Goal: Task Accomplishment & Management: Manage account settings

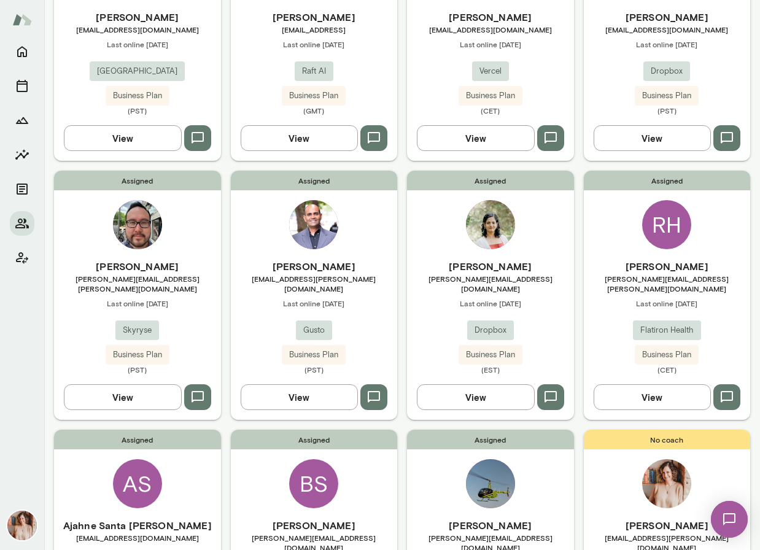
scroll to position [608, 0]
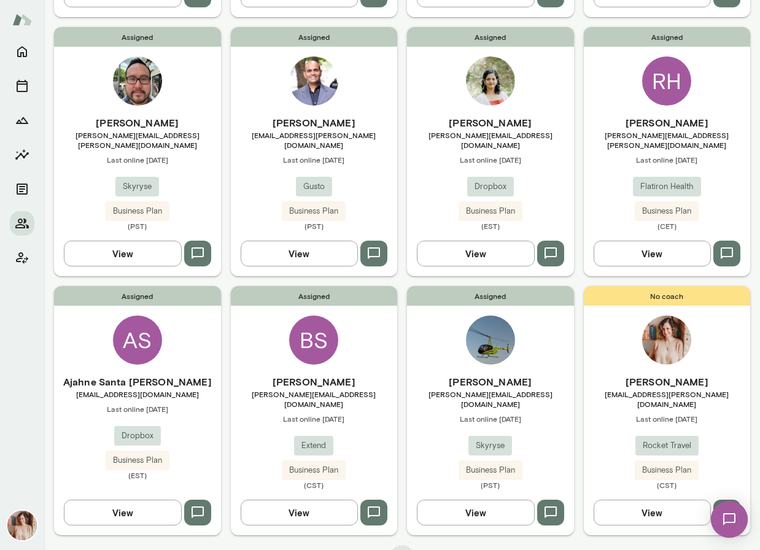
click at [689, 89] on div "Assigned RH Russell Hofmann russell.hofmann@flatiron.com Last online September …" at bounding box center [667, 151] width 167 height 249
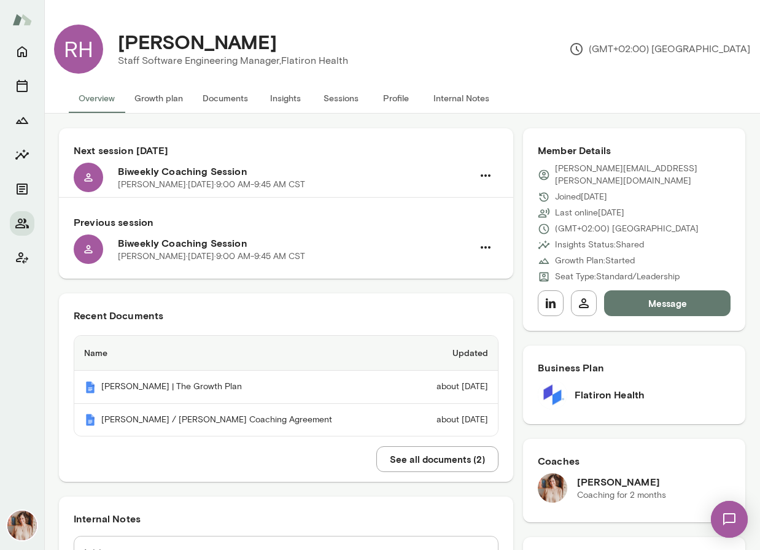
click at [346, 99] on button "Sessions" at bounding box center [340, 97] width 55 height 29
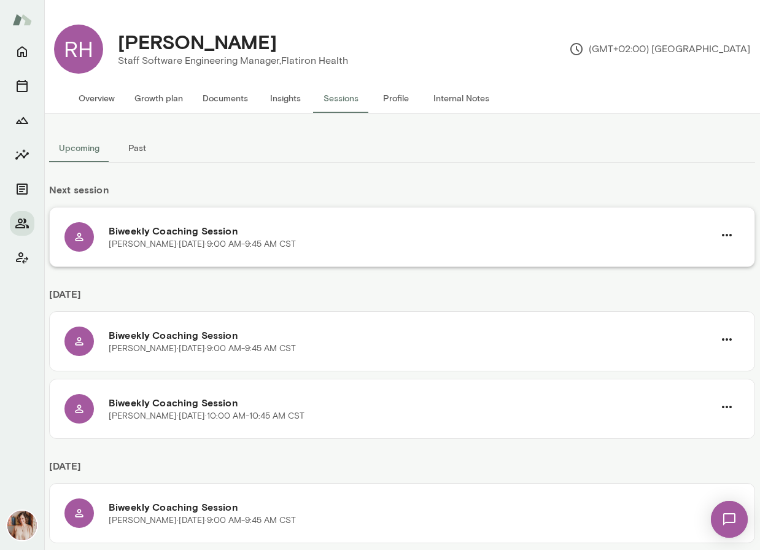
click at [102, 228] on div "Biweekly Coaching Session Russell Hofmann · Wed, Oct 1 · 9:00 AM-9:45 AM CST" at bounding box center [401, 236] width 675 height 29
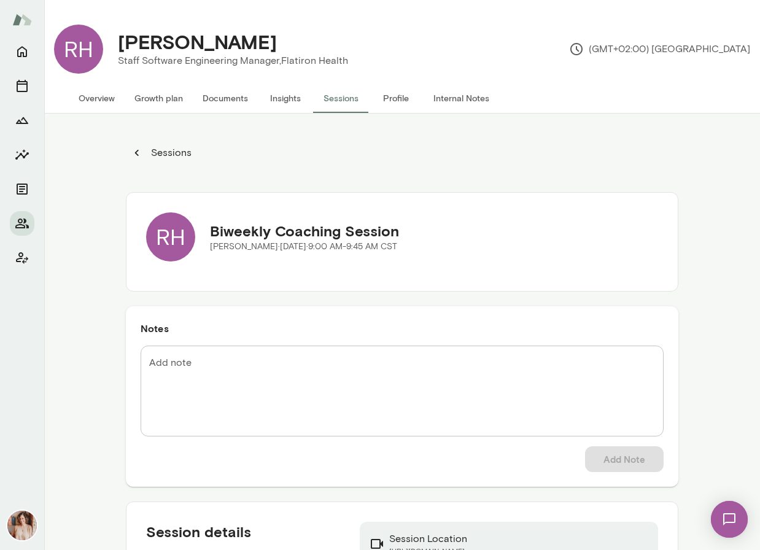
scroll to position [4, 0]
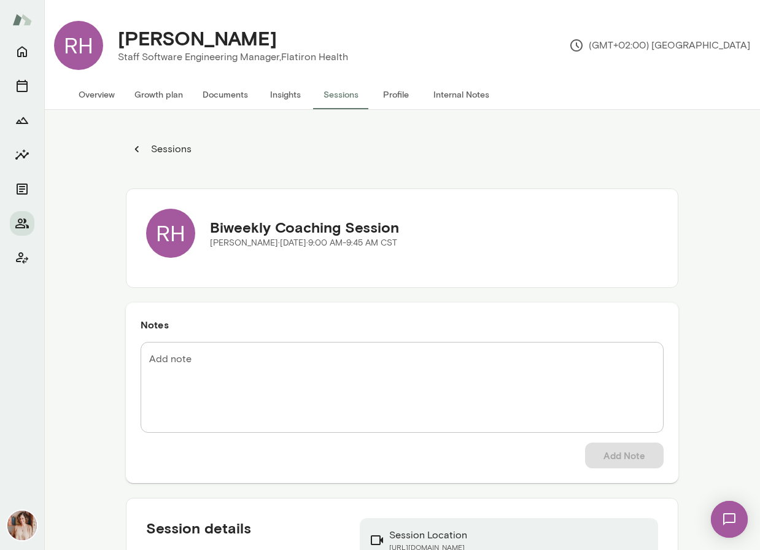
click at [134, 150] on icon "button" at bounding box center [137, 149] width 14 height 14
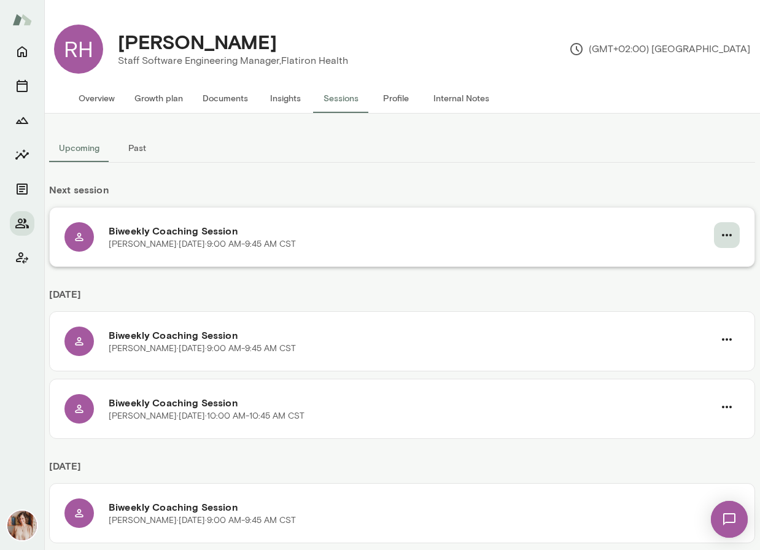
click at [730, 232] on icon "button" at bounding box center [726, 235] width 15 height 15
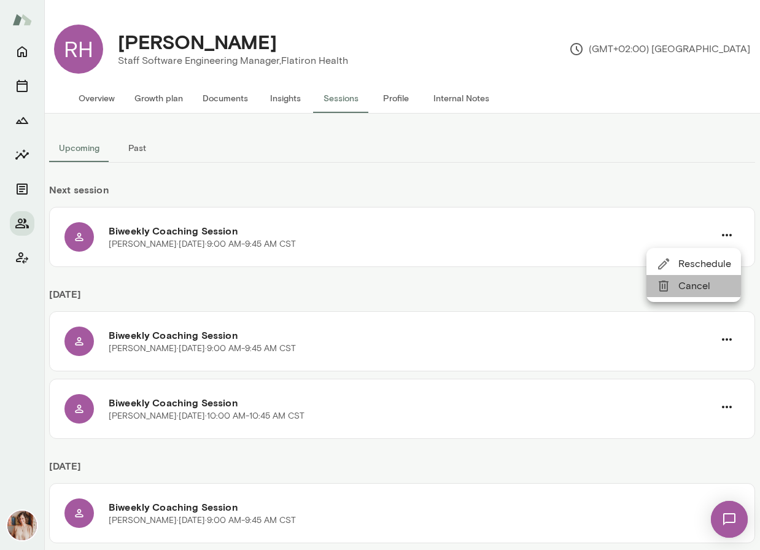
click at [672, 282] on div at bounding box center [667, 286] width 22 height 15
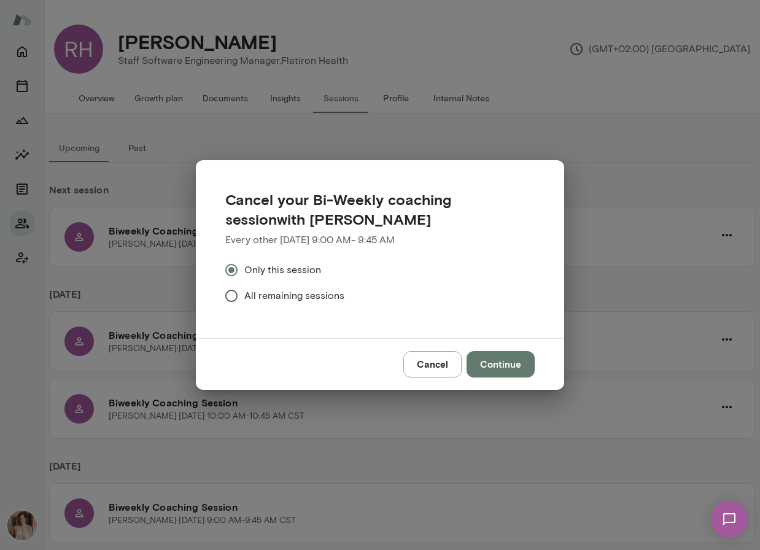
click at [316, 300] on span "All remaining sessions" at bounding box center [294, 295] width 100 height 15
click at [501, 366] on button "Continue" at bounding box center [501, 364] width 68 height 26
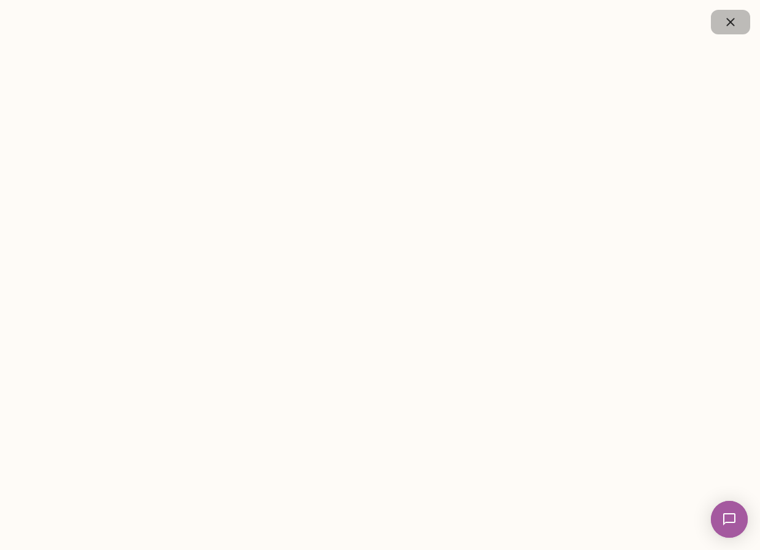
click at [735, 17] on icon "button" at bounding box center [730, 22] width 15 height 15
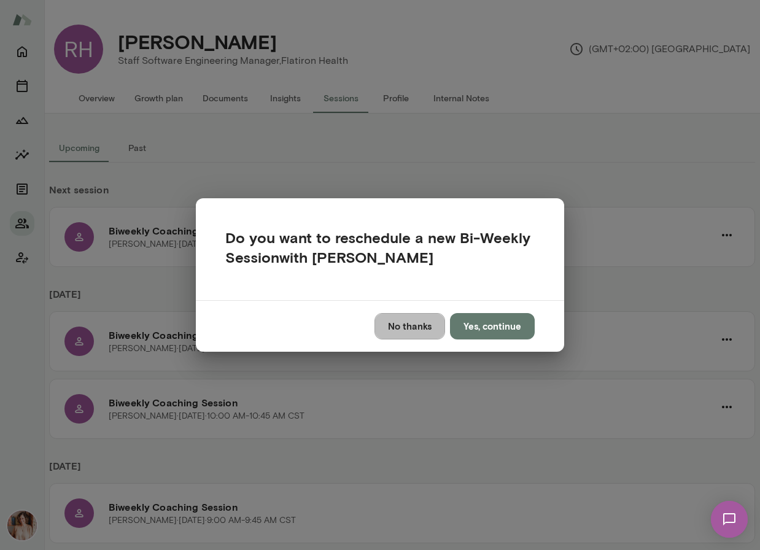
click at [433, 331] on button "No thanks" at bounding box center [409, 326] width 71 height 26
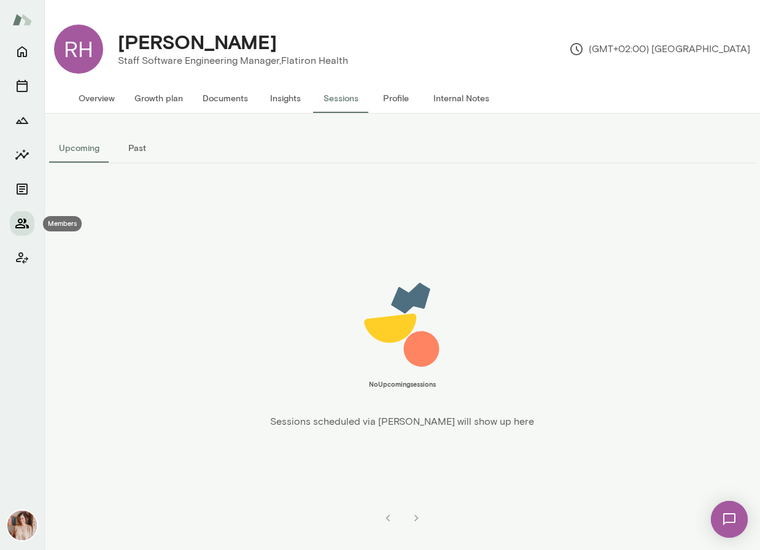
click at [21, 231] on button "Members" at bounding box center [22, 223] width 25 height 25
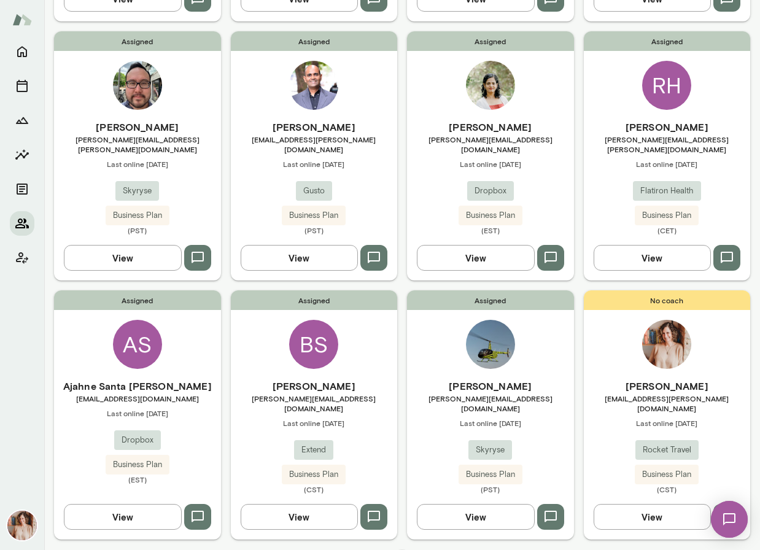
scroll to position [608, 0]
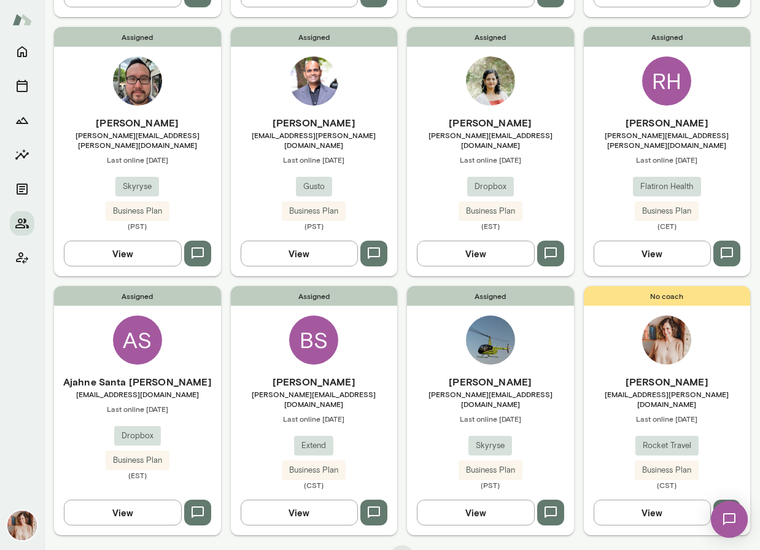
click at [554, 344] on div "Assigned Chris Ginzton chris.ginzton@skyryse.com Last online July 12 Skyryse Bu…" at bounding box center [490, 410] width 167 height 249
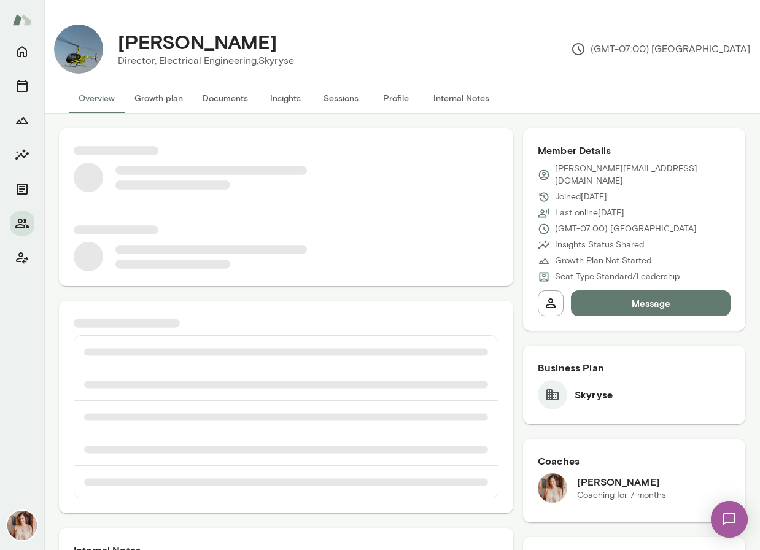
click at [341, 97] on button "Sessions" at bounding box center [340, 97] width 55 height 29
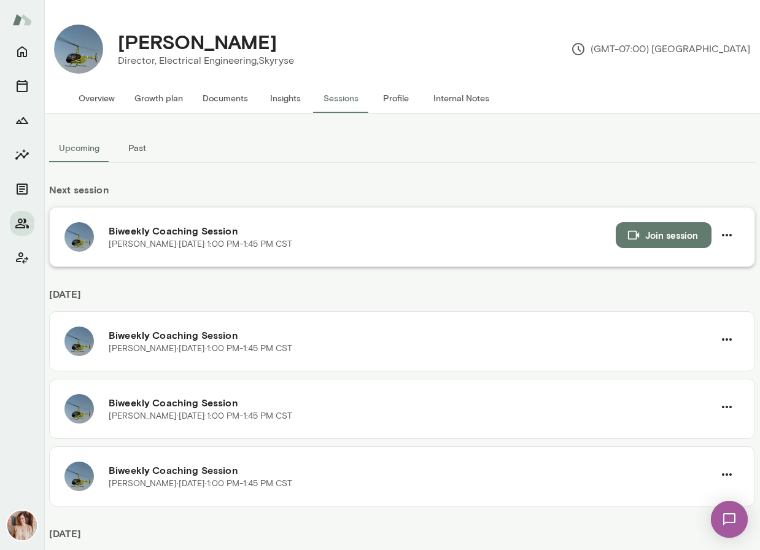
click at [740, 234] on div "Biweekly Coaching Session Chris Ginzton · Wed, Sep 17 · 1:00 PM-1:45 PM CST Joi…" at bounding box center [402, 237] width 706 height 60
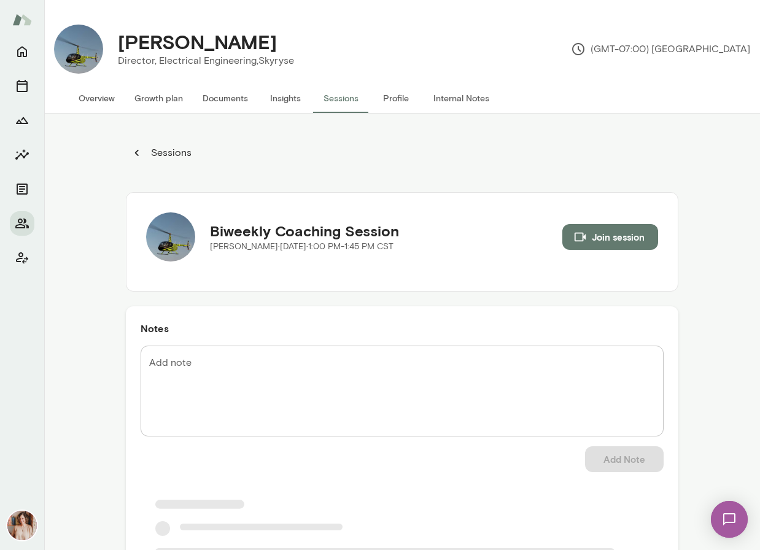
click at [738, 179] on div "Sessions Biweekly Coaching Session Chris Ginzton · Wed, Sep 17 · 1:00 PM-1:45 P…" at bounding box center [402, 389] width 716 height 550
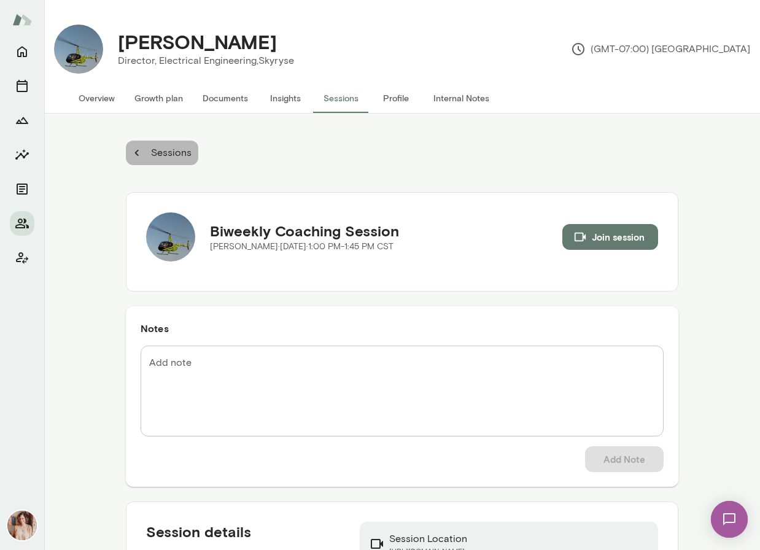
click at [149, 151] on p "Sessions" at bounding box center [170, 152] width 43 height 15
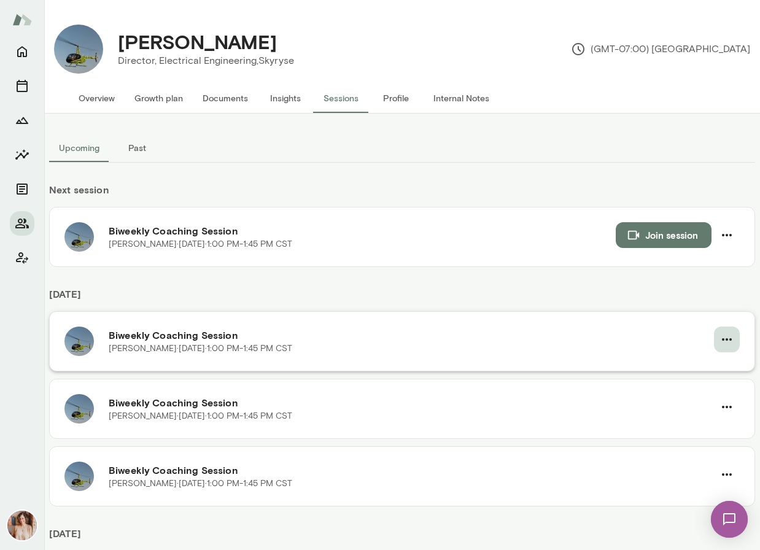
click at [731, 343] on icon "button" at bounding box center [726, 339] width 15 height 15
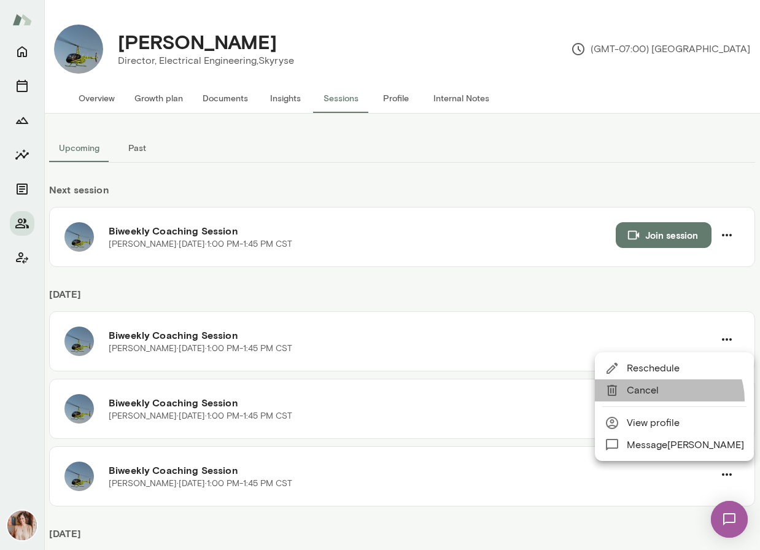
click at [668, 400] on li "Cancel" at bounding box center [674, 390] width 159 height 22
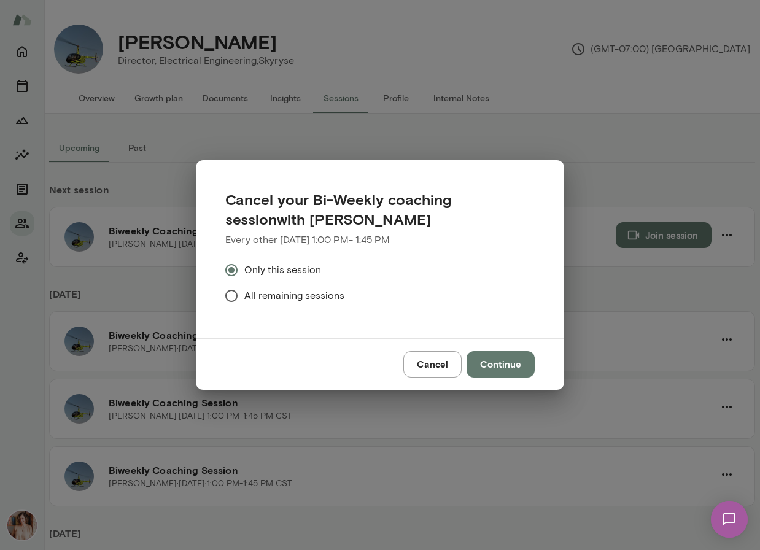
click at [319, 286] on label "All remaining sessions" at bounding box center [372, 296] width 306 height 26
click at [500, 361] on button "Continue" at bounding box center [501, 364] width 68 height 26
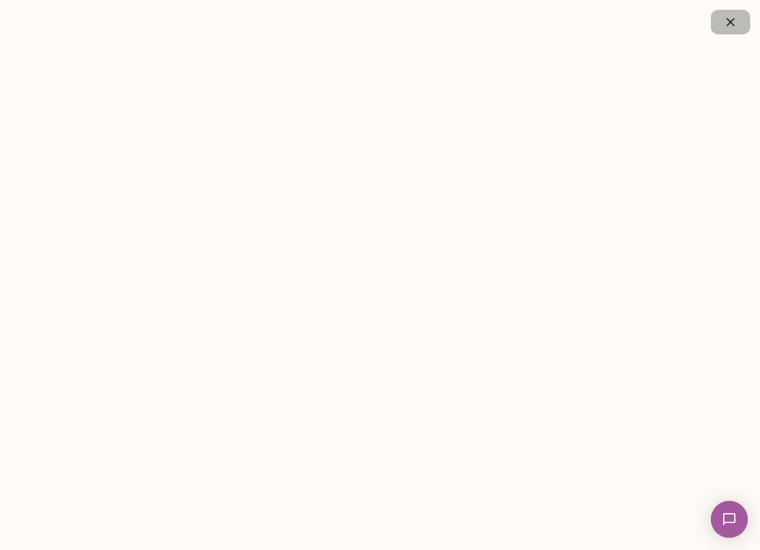
click at [736, 28] on icon "button" at bounding box center [730, 22] width 15 height 15
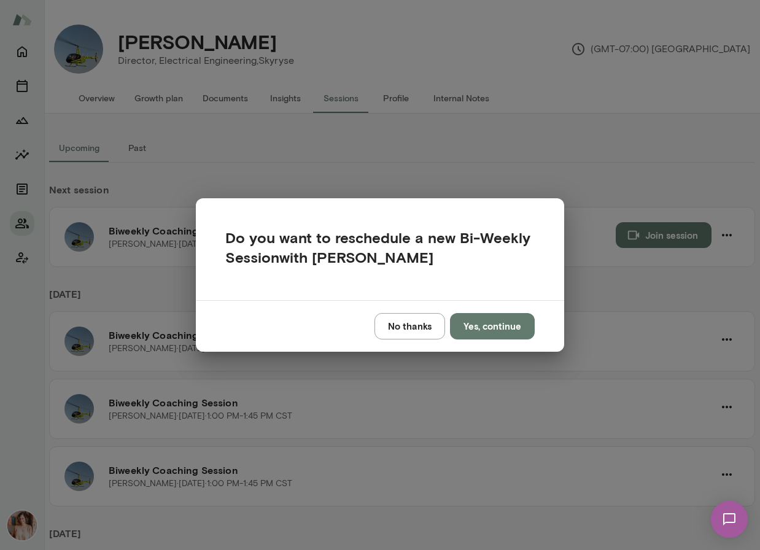
click at [393, 343] on div "No thanks Yes, continue" at bounding box center [380, 325] width 368 height 51
click at [393, 333] on button "No thanks" at bounding box center [409, 326] width 71 height 26
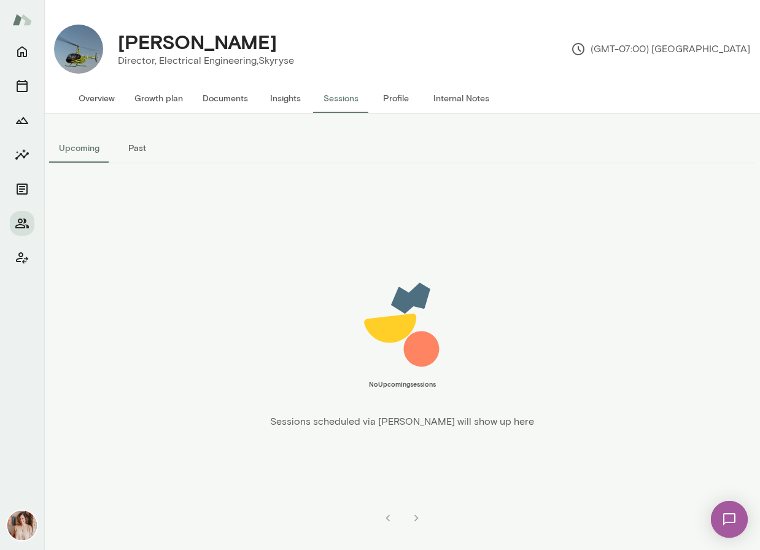
click at [26, 236] on div at bounding box center [22, 154] width 25 height 231
click at [25, 226] on icon "Members" at bounding box center [22, 224] width 14 height 10
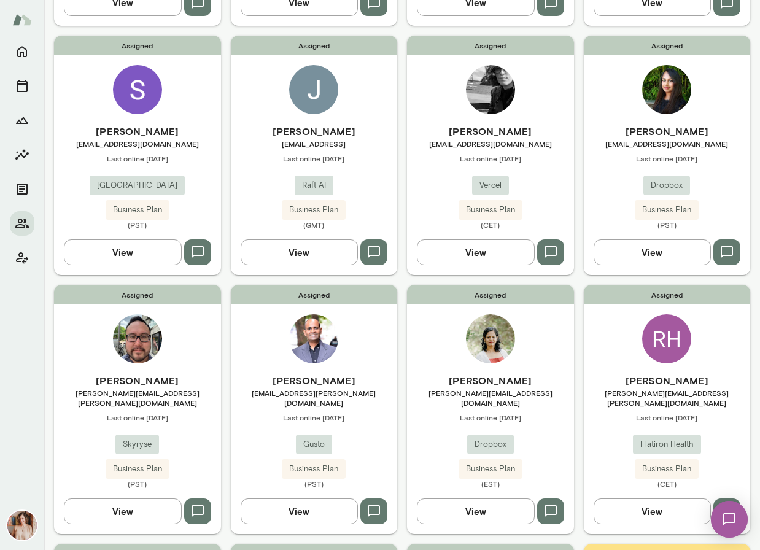
scroll to position [349, 0]
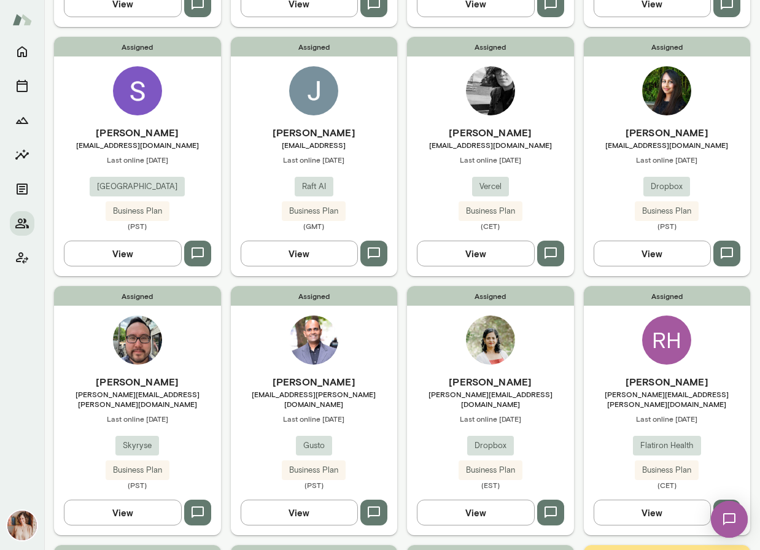
click at [320, 221] on span "(GMT)" at bounding box center [314, 226] width 167 height 10
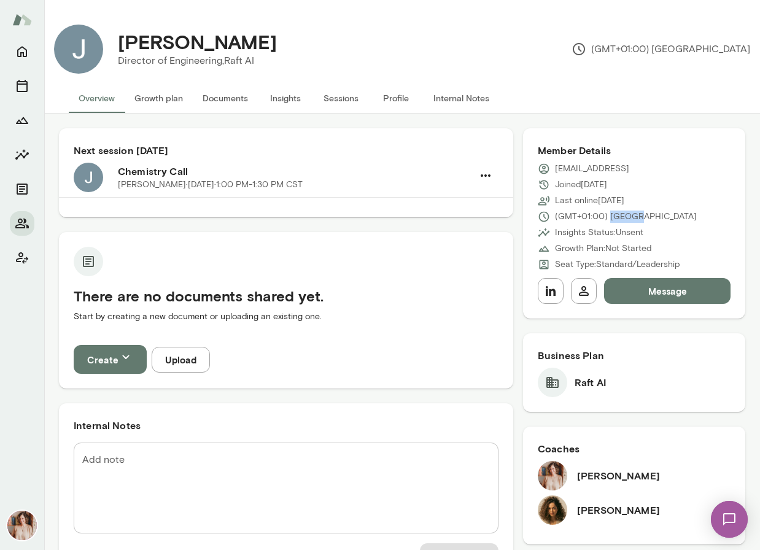
drag, startPoint x: 608, startPoint y: 217, endPoint x: 651, endPoint y: 217, distance: 43.6
click at [651, 217] on div "(GMT+01:00) London" at bounding box center [634, 217] width 193 height 12
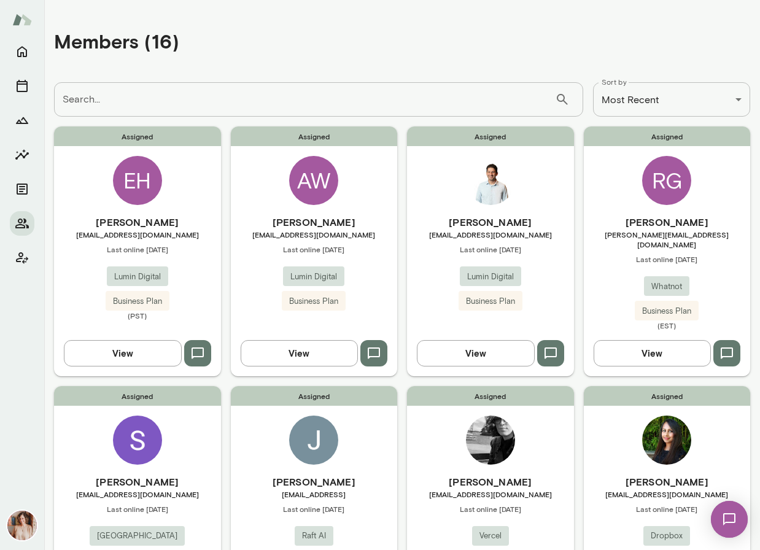
scroll to position [29, 0]
